Goal: Transaction & Acquisition: Register for event/course

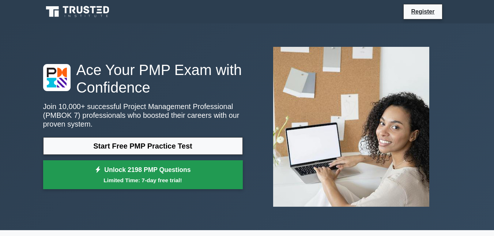
click at [181, 173] on link "Unlock 2198 PMP Questions Limited Time: 7-day free trial!" at bounding box center [143, 174] width 200 height 29
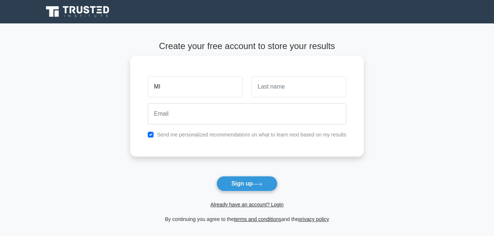
type input "[PERSON_NAME]"
click at [268, 89] on input "text" at bounding box center [299, 86] width 95 height 21
type input "[PERSON_NAME]"
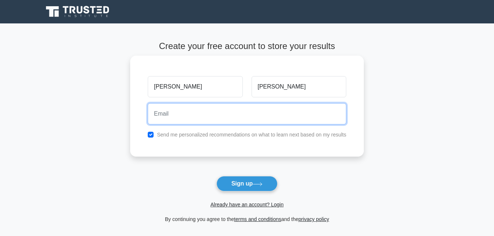
click at [196, 110] on input "email" at bounding box center [247, 113] width 199 height 21
type input "[EMAIL_ADDRESS][DOMAIN_NAME]"
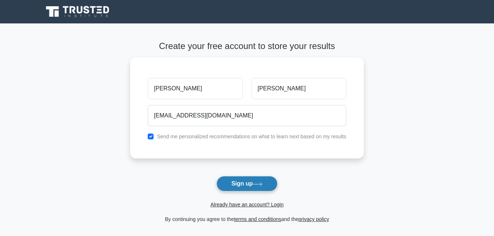
click at [239, 185] on button "Sign up" at bounding box center [247, 183] width 61 height 15
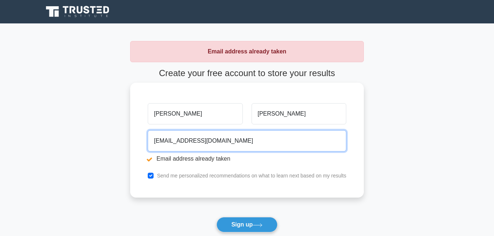
click at [215, 142] on input "[EMAIL_ADDRESS][DOMAIN_NAME]" at bounding box center [247, 140] width 199 height 21
type input "m"
click at [215, 142] on input "email" at bounding box center [247, 140] width 199 height 21
type input "[EMAIL_ADDRESS][DOMAIN_NAME]"
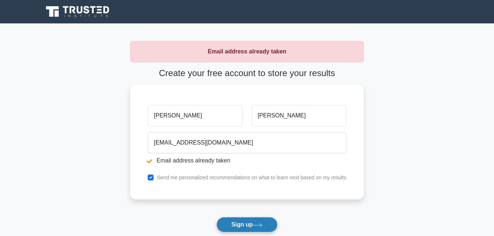
click at [239, 224] on button "Sign up" at bounding box center [247, 224] width 61 height 15
click at [239, 224] on form "Create your free account to store your results [PERSON_NAME] [EMAIL_ADDRESS][DO…" at bounding box center [247, 166] width 234 height 197
